Goal: Use online tool/utility: Utilize a website feature to perform a specific function

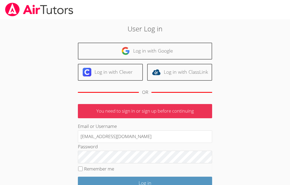
click at [185, 180] on input "Log in" at bounding box center [145, 183] width 134 height 13
click at [200, 49] on link "Log in with Google" at bounding box center [145, 51] width 134 height 17
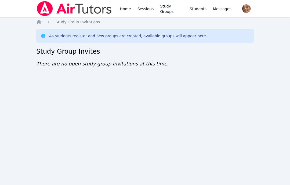
click at [125, 9] on link "Home" at bounding box center [125, 8] width 13 height 17
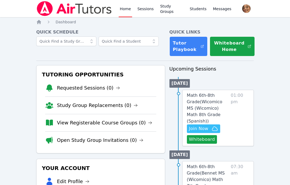
click at [206, 138] on button "Whiteboard" at bounding box center [202, 139] width 30 height 9
click at [210, 139] on button "Whiteboard" at bounding box center [202, 139] width 30 height 9
click at [206, 139] on button "Whiteboard" at bounding box center [202, 139] width 30 height 9
